Goal: Task Accomplishment & Management: Manage account settings

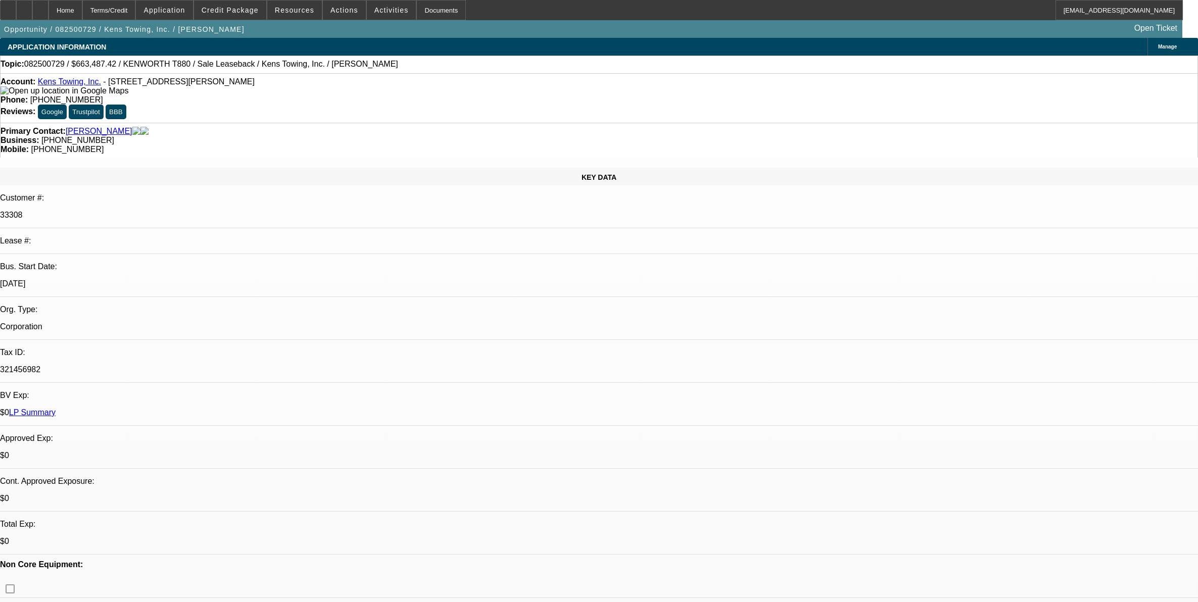
select select "0"
select select "2"
select select "0"
select select "6"
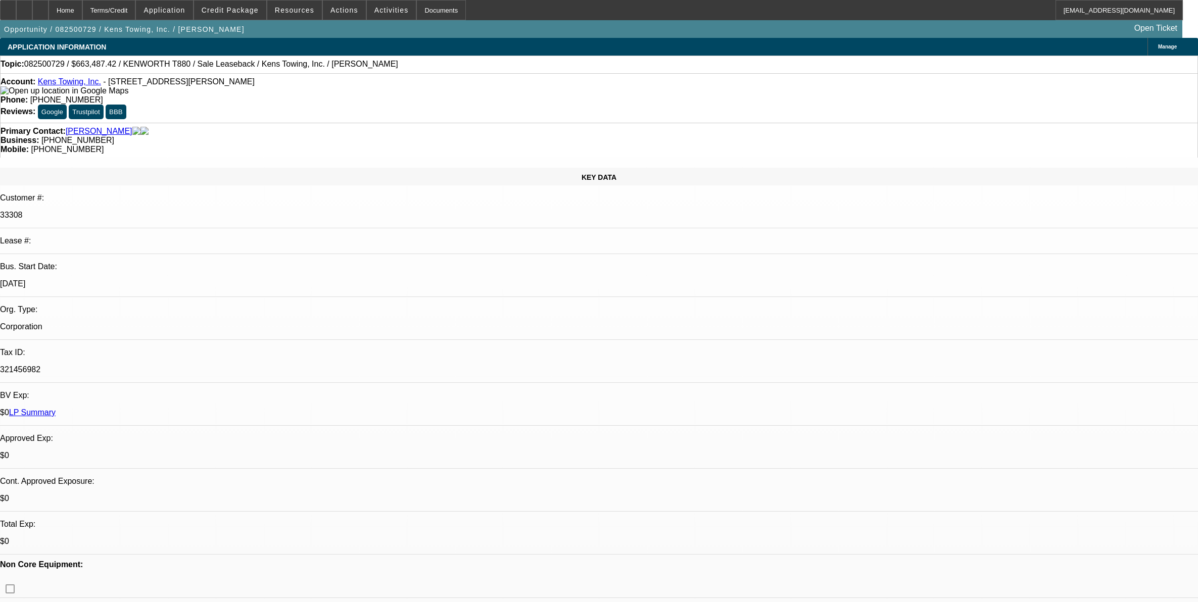
scroll to position [569, 0]
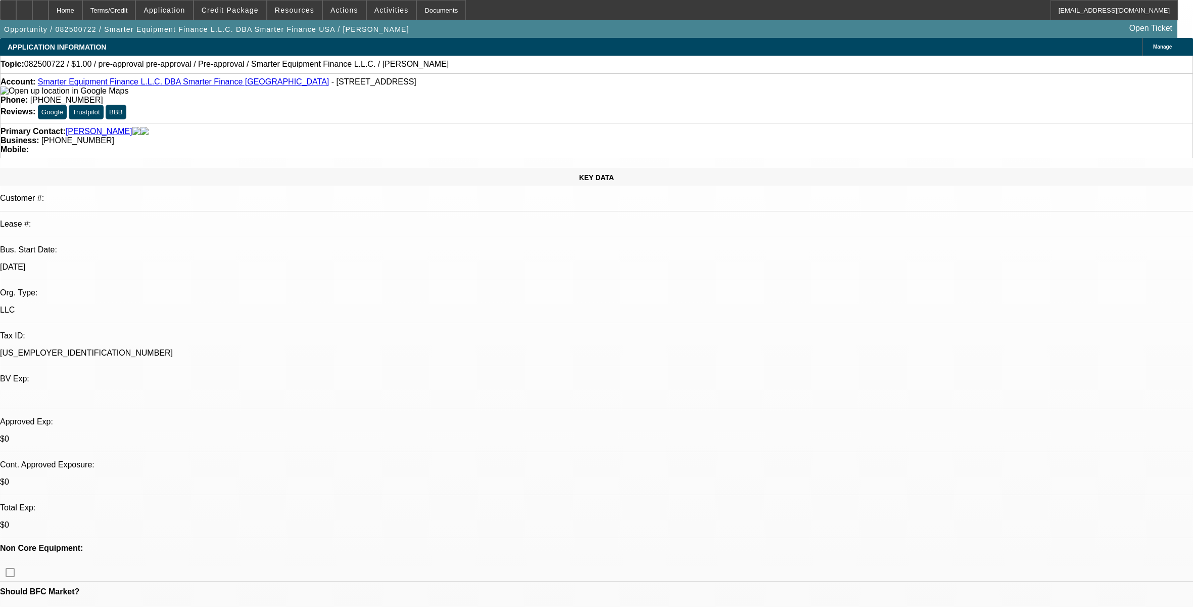
select select "0"
select select "2"
select select "0.1"
select select "4"
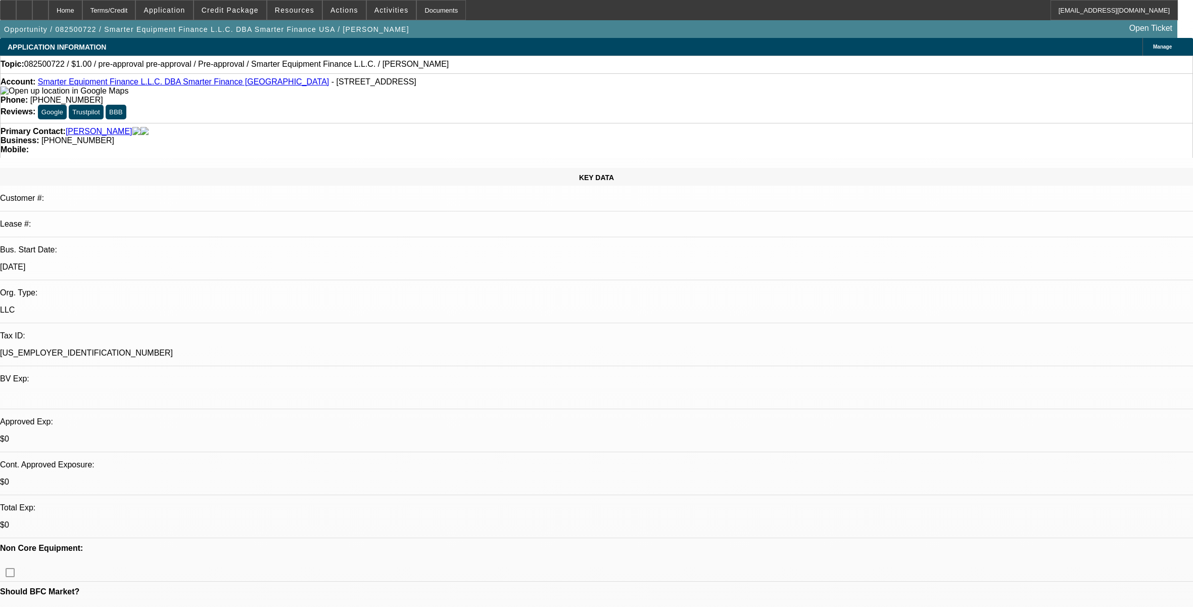
select select "0"
select select "2"
select select "0.1"
select select "4"
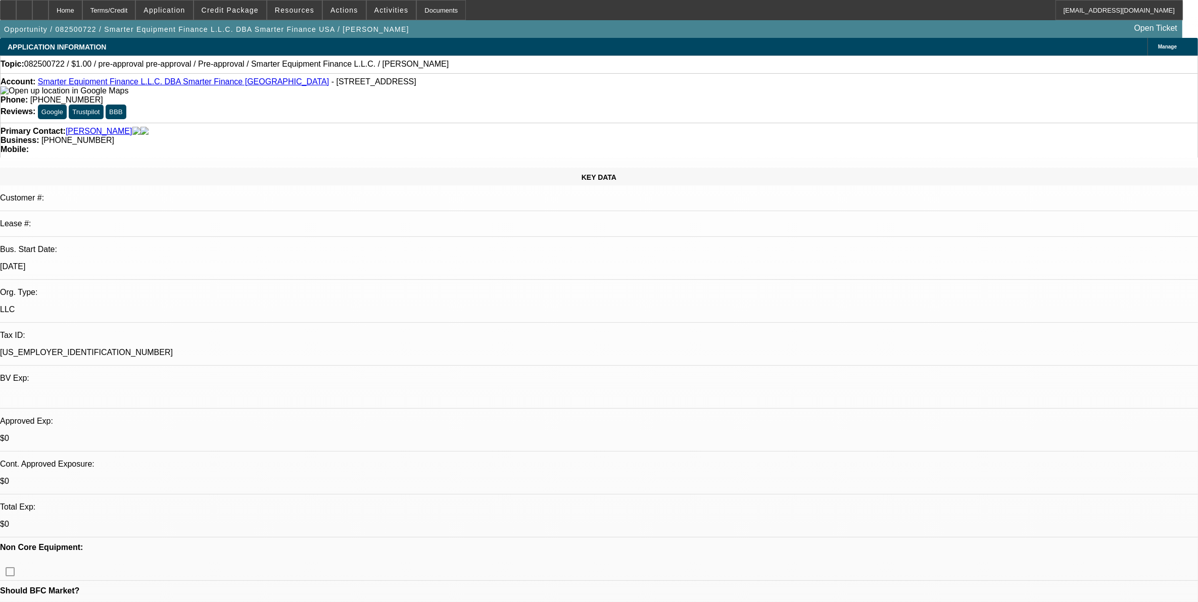
select select "0"
select select "2"
select select "0.1"
select select "0"
select select "2"
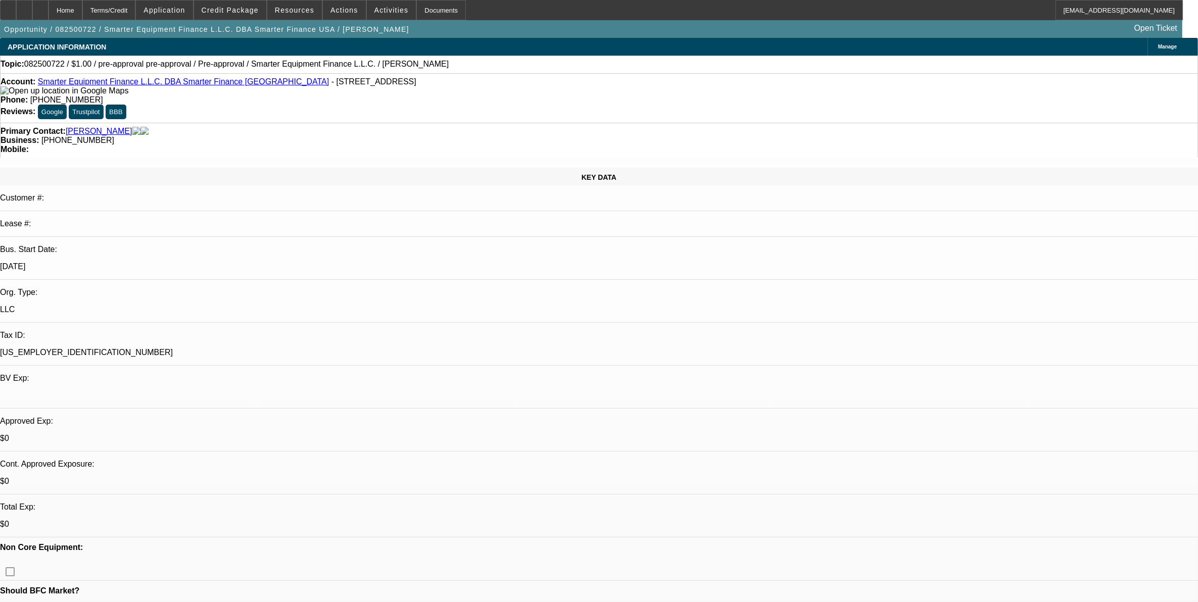
select select "0.1"
select select "1"
select select "2"
select select "4"
select select "1"
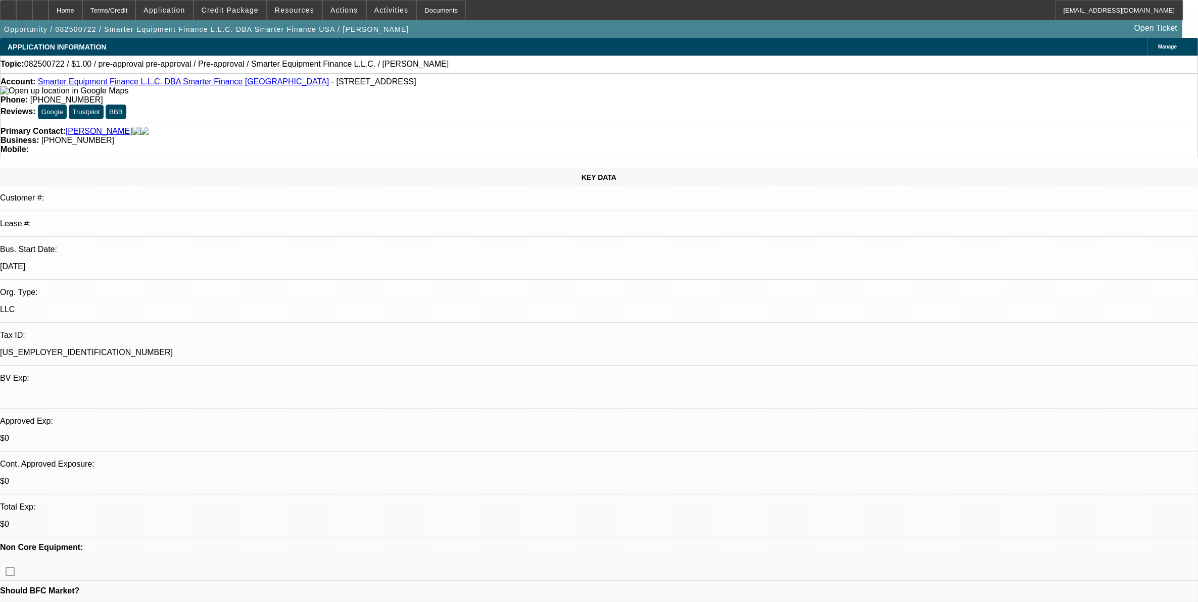
select select "2"
select select "4"
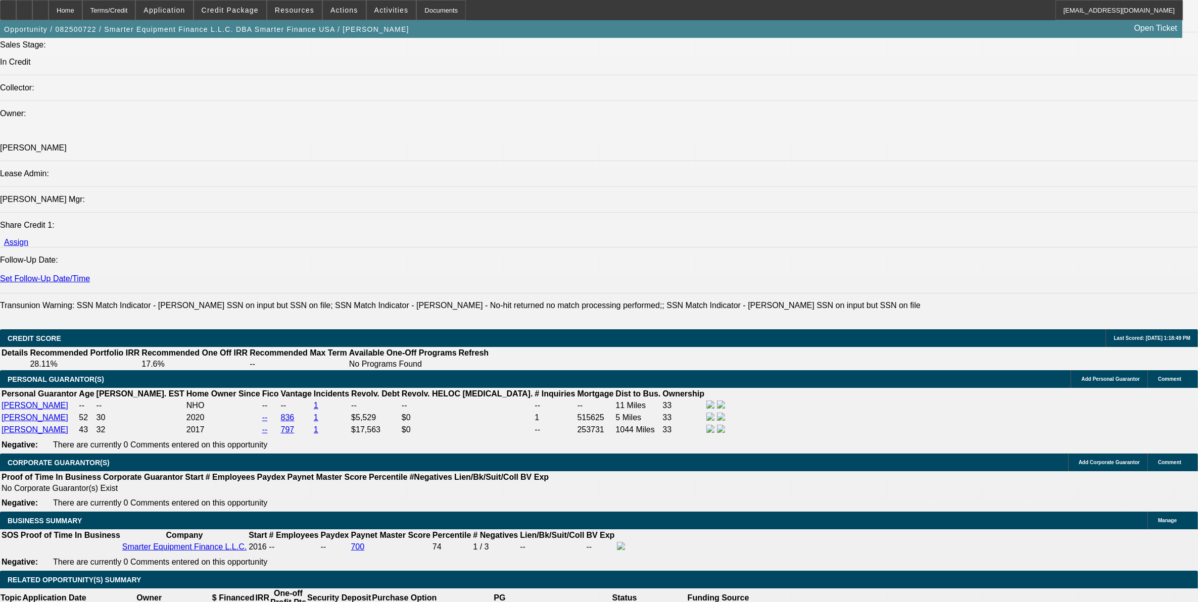
scroll to position [1327, 0]
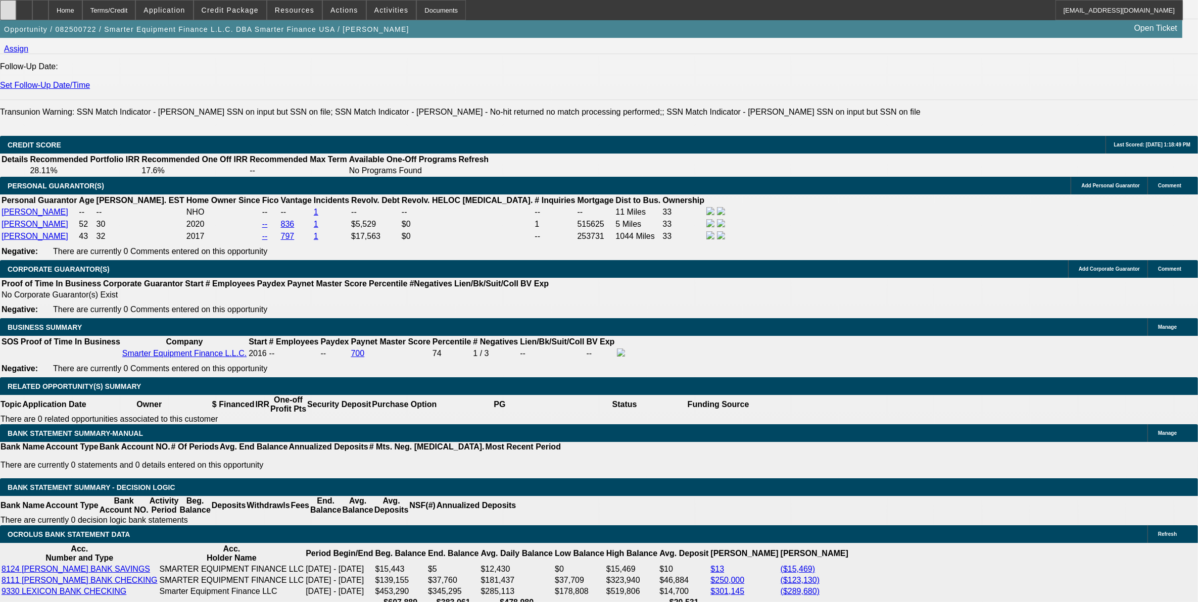
click at [16, 11] on div at bounding box center [8, 10] width 16 height 20
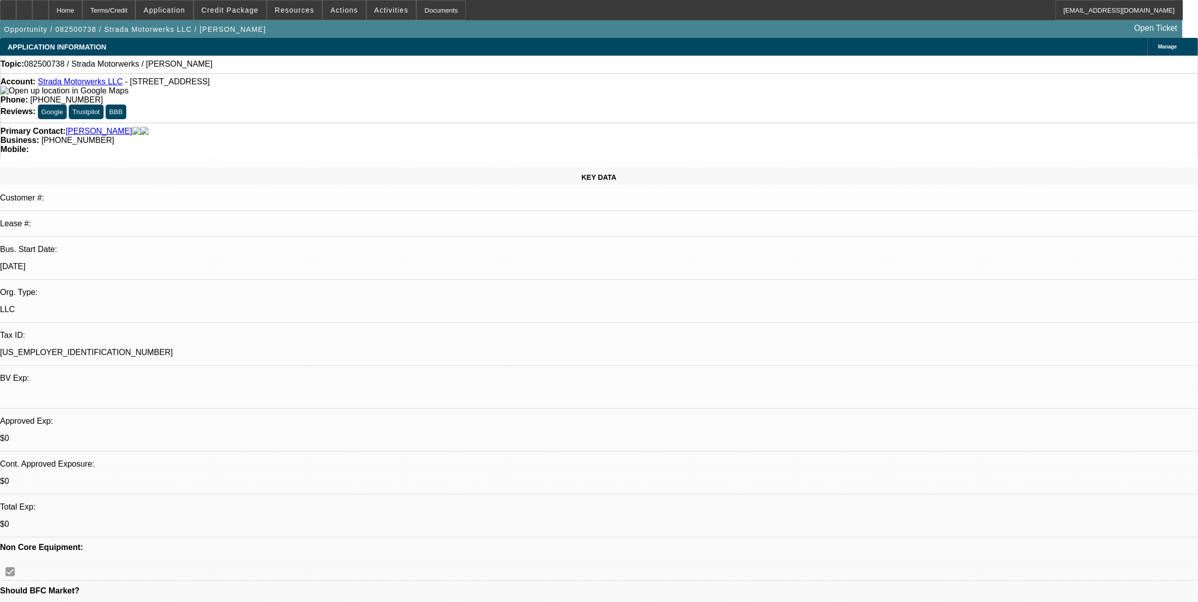
select select "0"
select select "2"
select select "0.1"
select select "1"
select select "2"
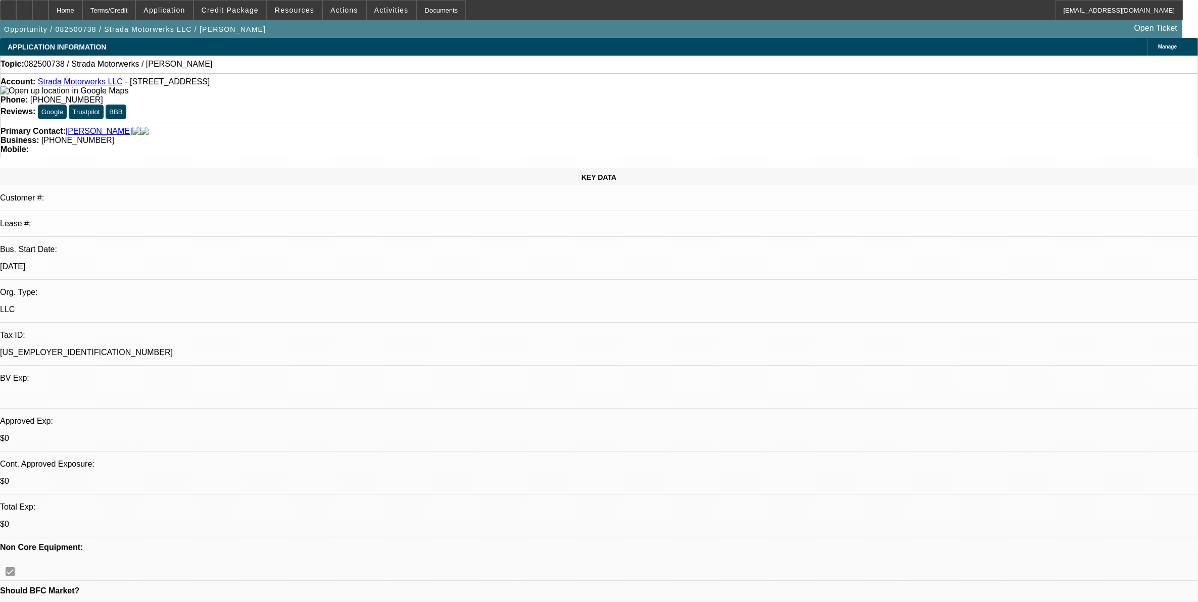
select select "4"
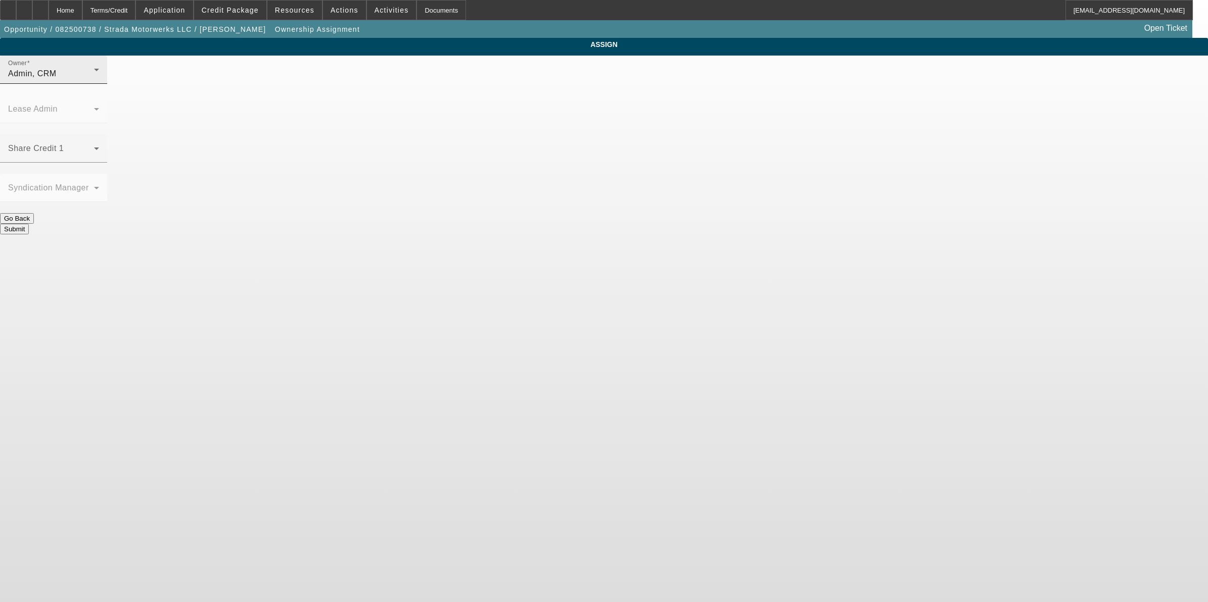
click at [94, 80] on div "Admin, CRM" at bounding box center [51, 74] width 86 height 12
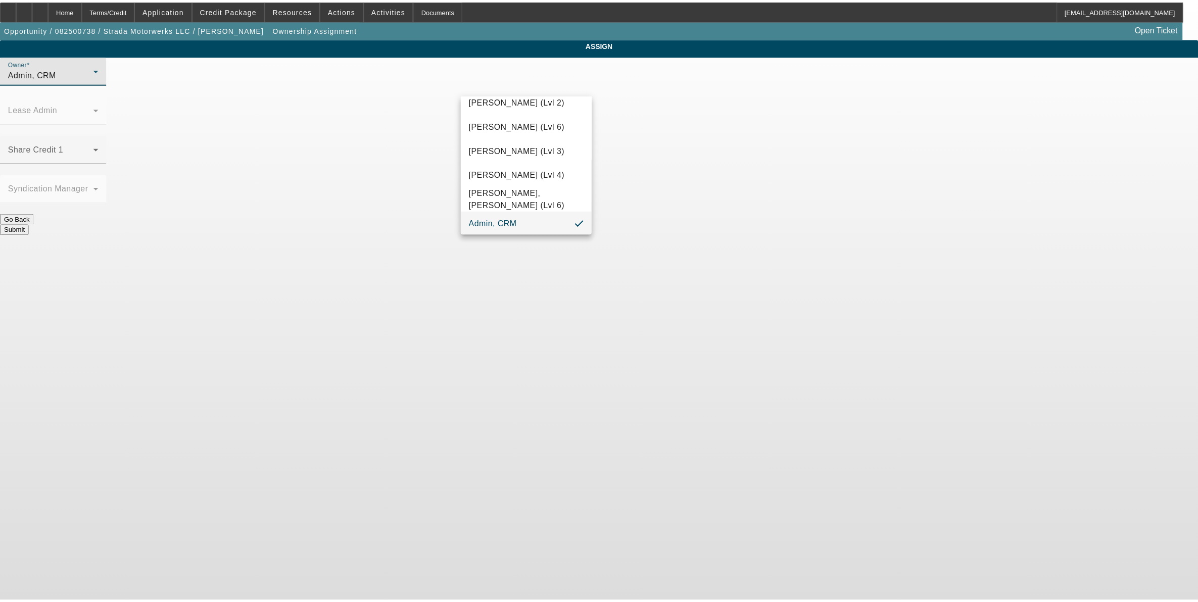
scroll to position [853, 0]
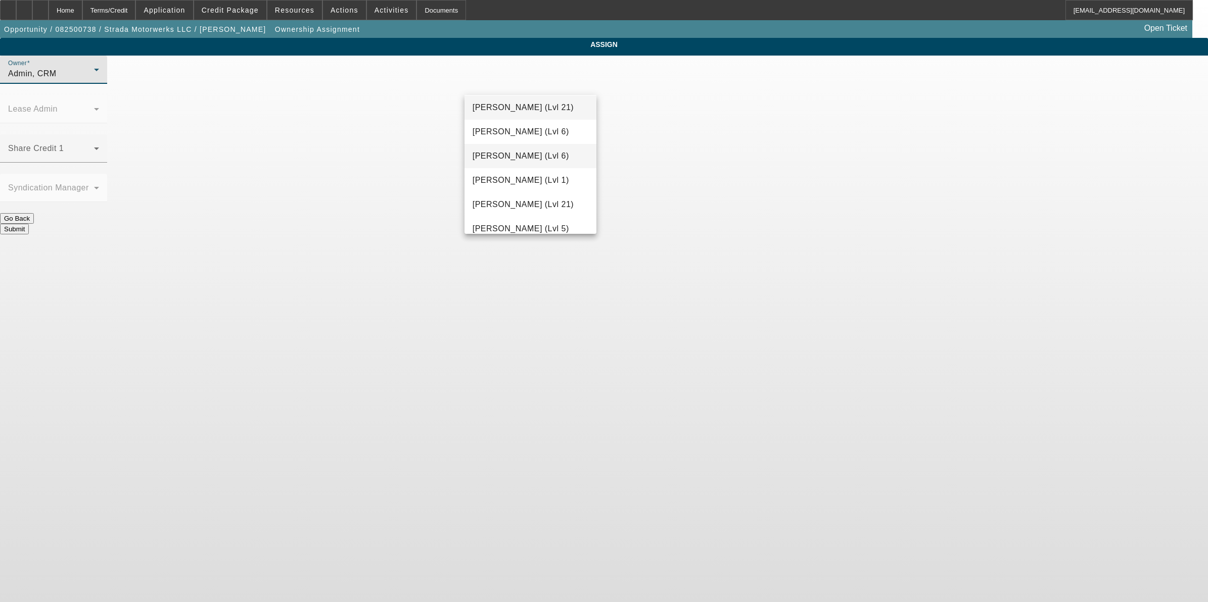
click at [513, 150] on span "Martell, Heath (Lvl 6)" at bounding box center [521, 156] width 97 height 12
click at [29, 224] on button "Submit" at bounding box center [14, 229] width 29 height 11
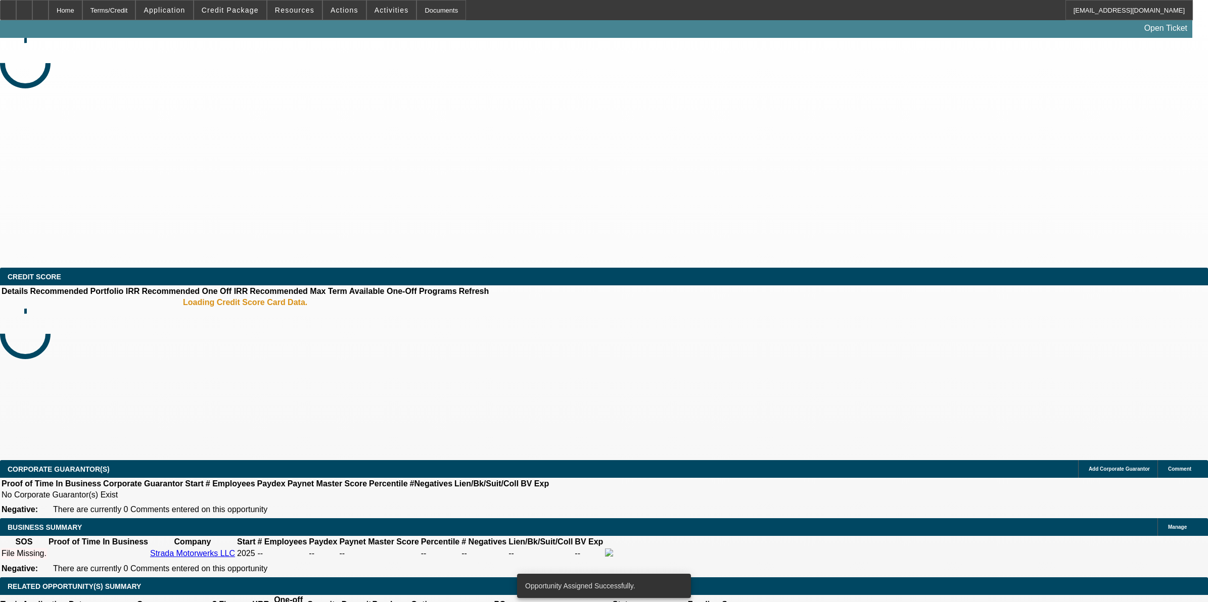
select select "0"
select select "2"
select select "0.1"
select select "4"
